Goal: Information Seeking & Learning: Compare options

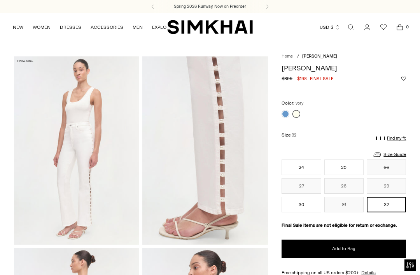
click at [299, 202] on button "30" at bounding box center [300, 205] width 39 height 16
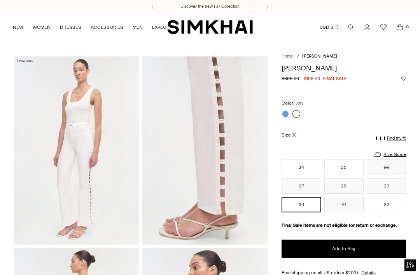
click at [286, 112] on link at bounding box center [285, 114] width 8 height 8
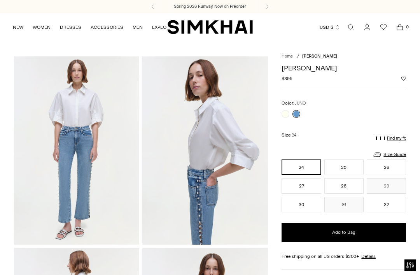
click at [280, 117] on div at bounding box center [291, 113] width 22 height 11
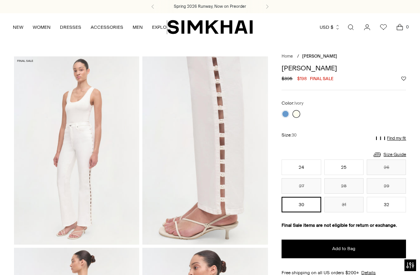
click at [286, 112] on link at bounding box center [285, 114] width 8 height 8
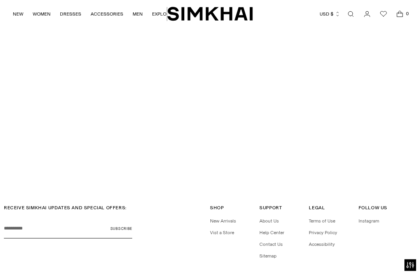
scroll to position [1578, 0]
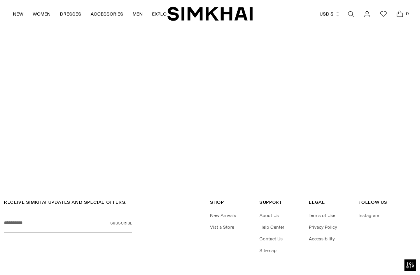
click at [347, 16] on icon "Open search modal" at bounding box center [350, 14] width 9 height 6
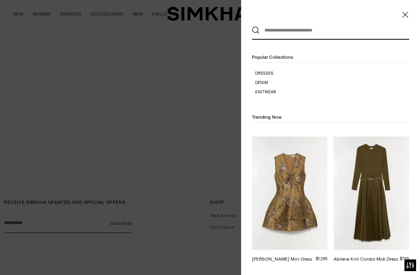
click at [297, 30] on input "text" at bounding box center [329, 30] width 138 height 17
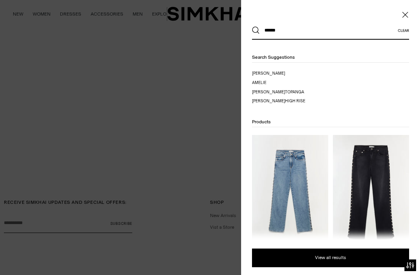
type input "******"
click at [256, 30] on button "Search" at bounding box center [256, 30] width 8 height 8
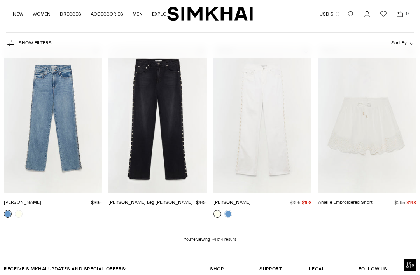
scroll to position [106, 0]
click at [154, 199] on link "Amelia Straight Leg Jean" at bounding box center [150, 201] width 84 height 5
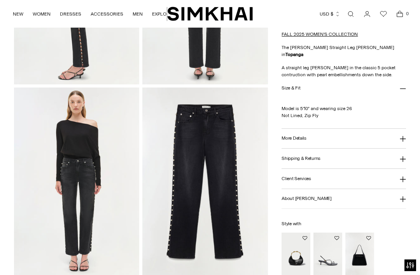
scroll to position [350, 0]
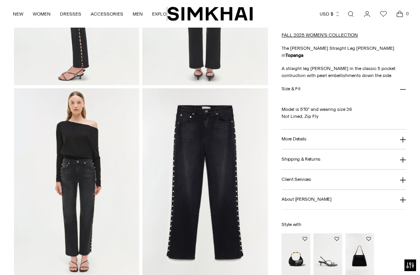
click at [364, 140] on button "More Details" at bounding box center [343, 139] width 124 height 20
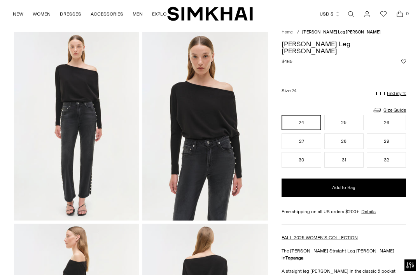
scroll to position [0, 0]
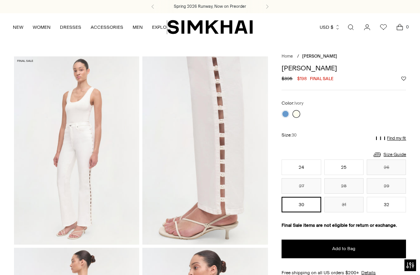
click at [284, 112] on link at bounding box center [285, 114] width 8 height 8
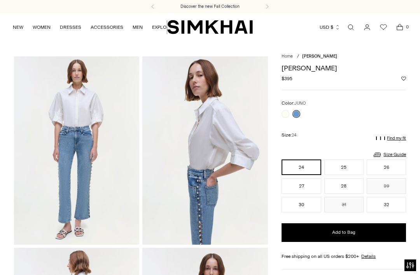
click at [205, 25] on img "SIMKHAI" at bounding box center [209, 26] width 85 height 15
